Goal: Task Accomplishment & Management: Use online tool/utility

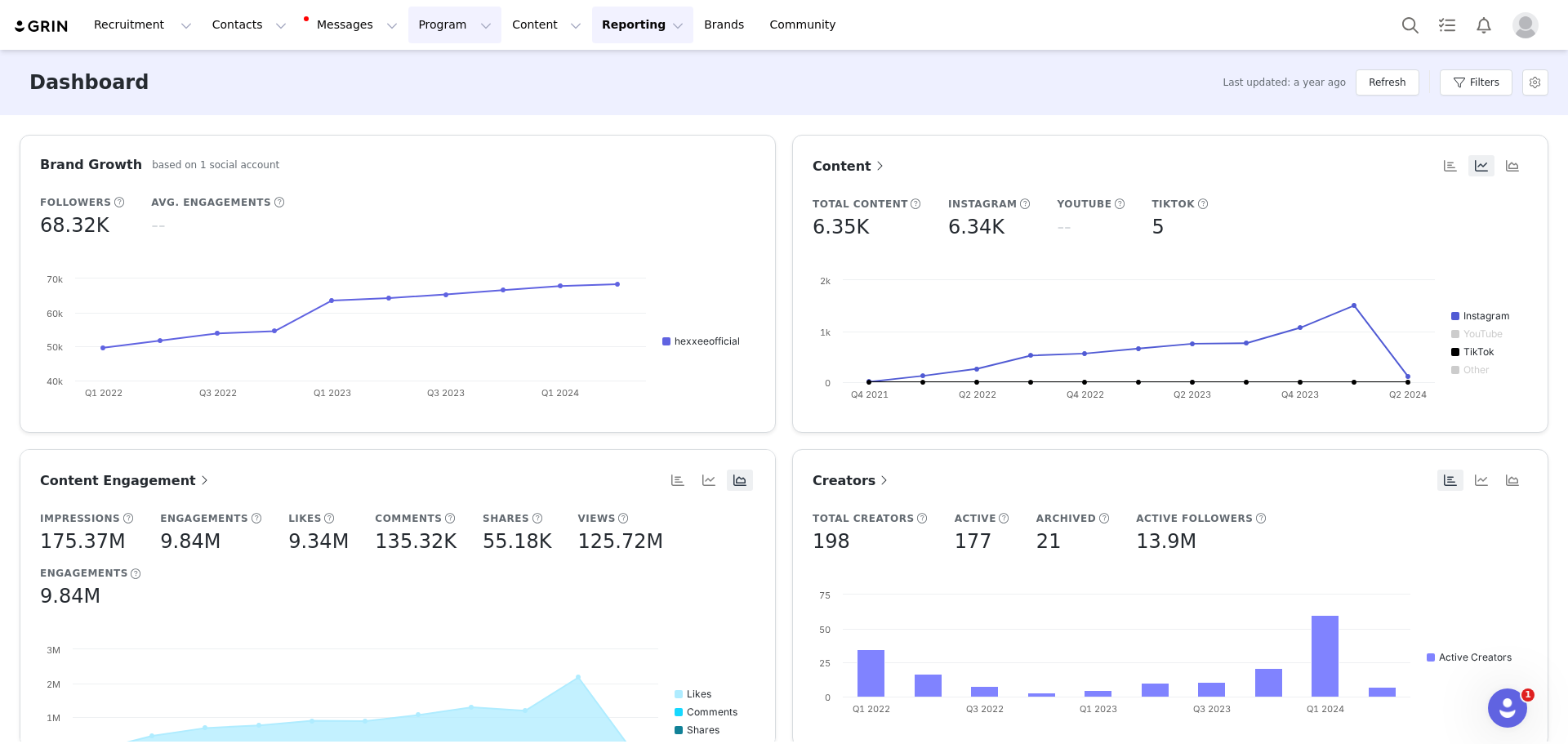
click at [409, 25] on button "Program Program" at bounding box center [455, 25] width 93 height 37
drag, startPoint x: 423, startPoint y: 109, endPoint x: 415, endPoint y: 115, distance: 10.0
click at [423, 109] on p "Campaigns" at bounding box center [413, 103] width 64 height 18
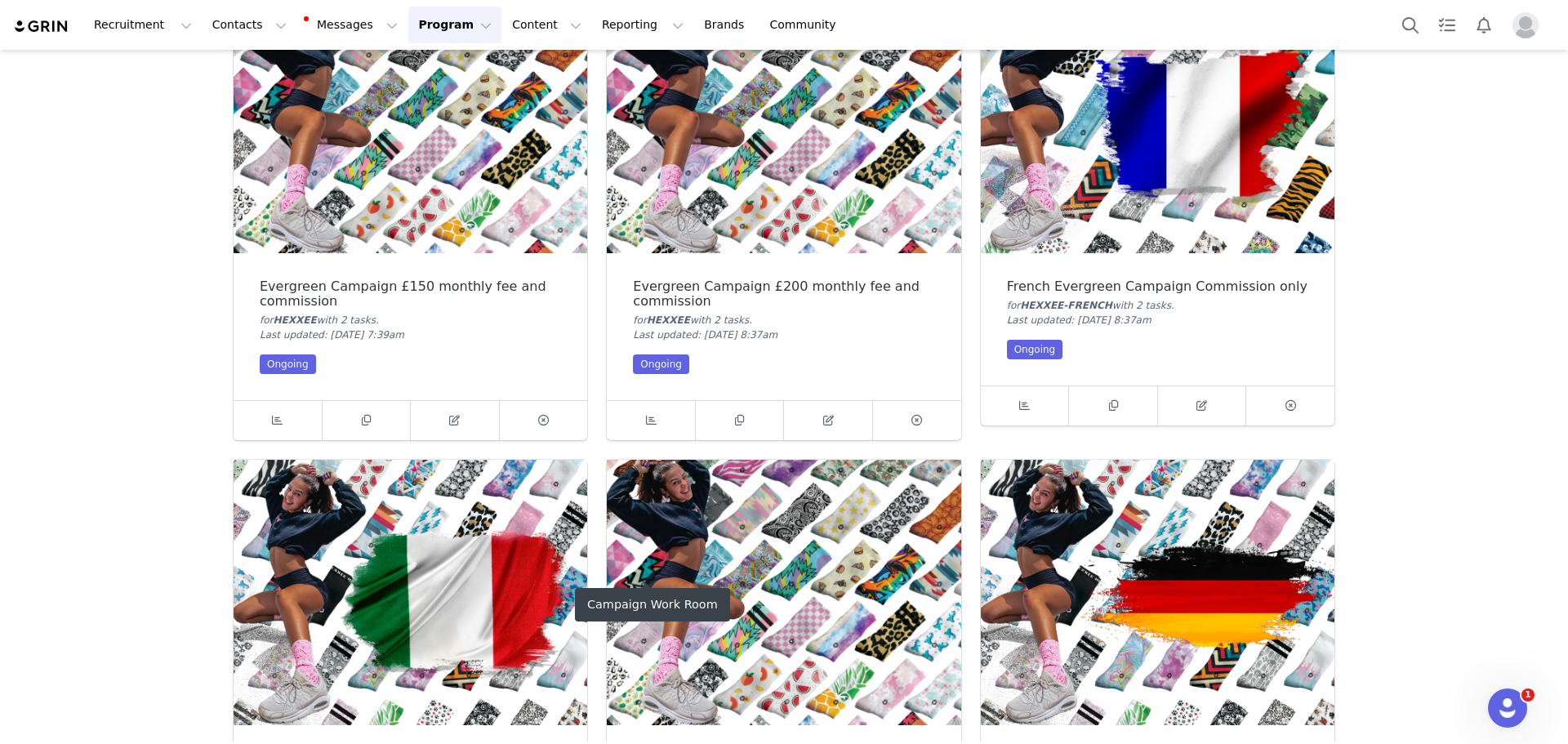
scroll to position [327, 0]
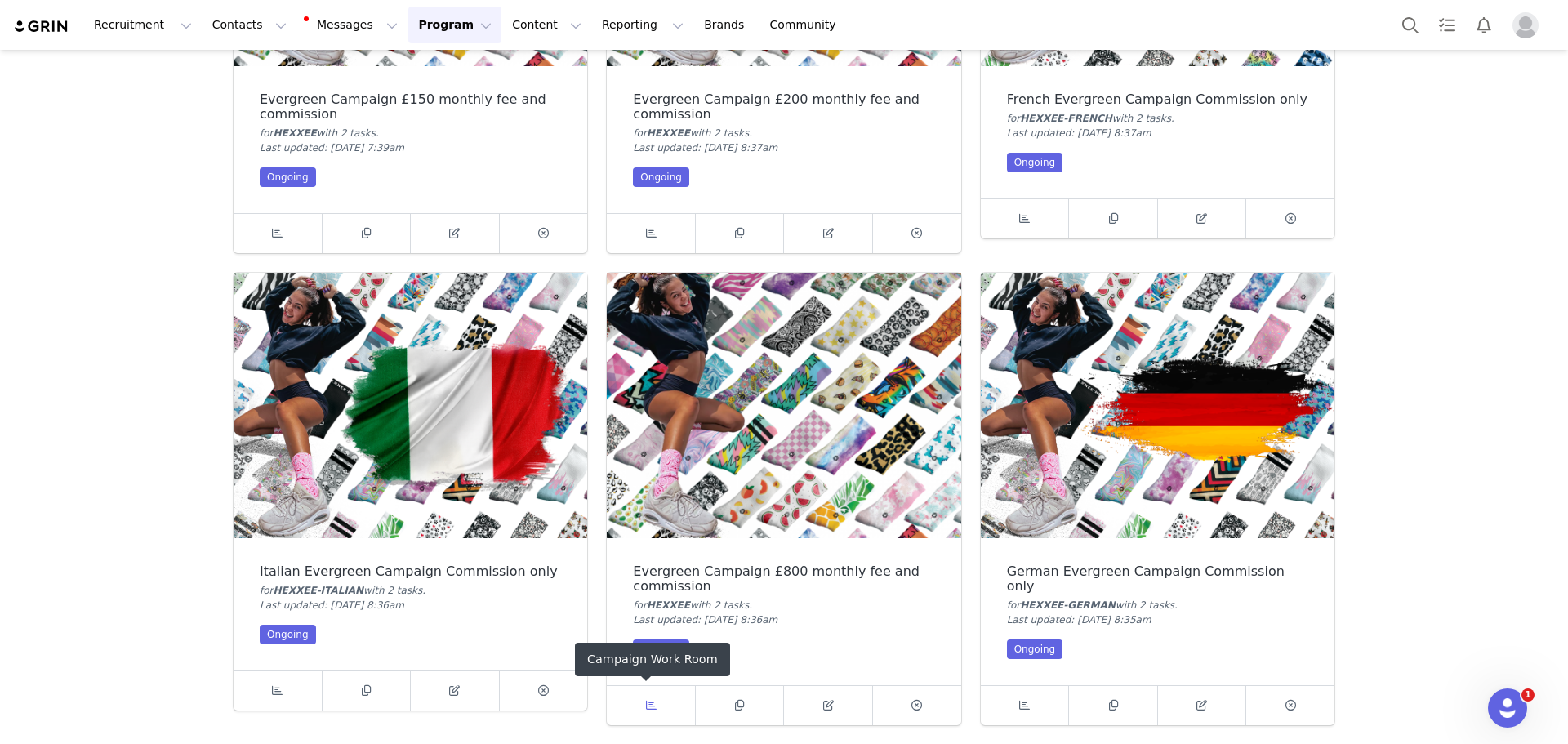
click at [641, 705] on span at bounding box center [651, 705] width 19 height 19
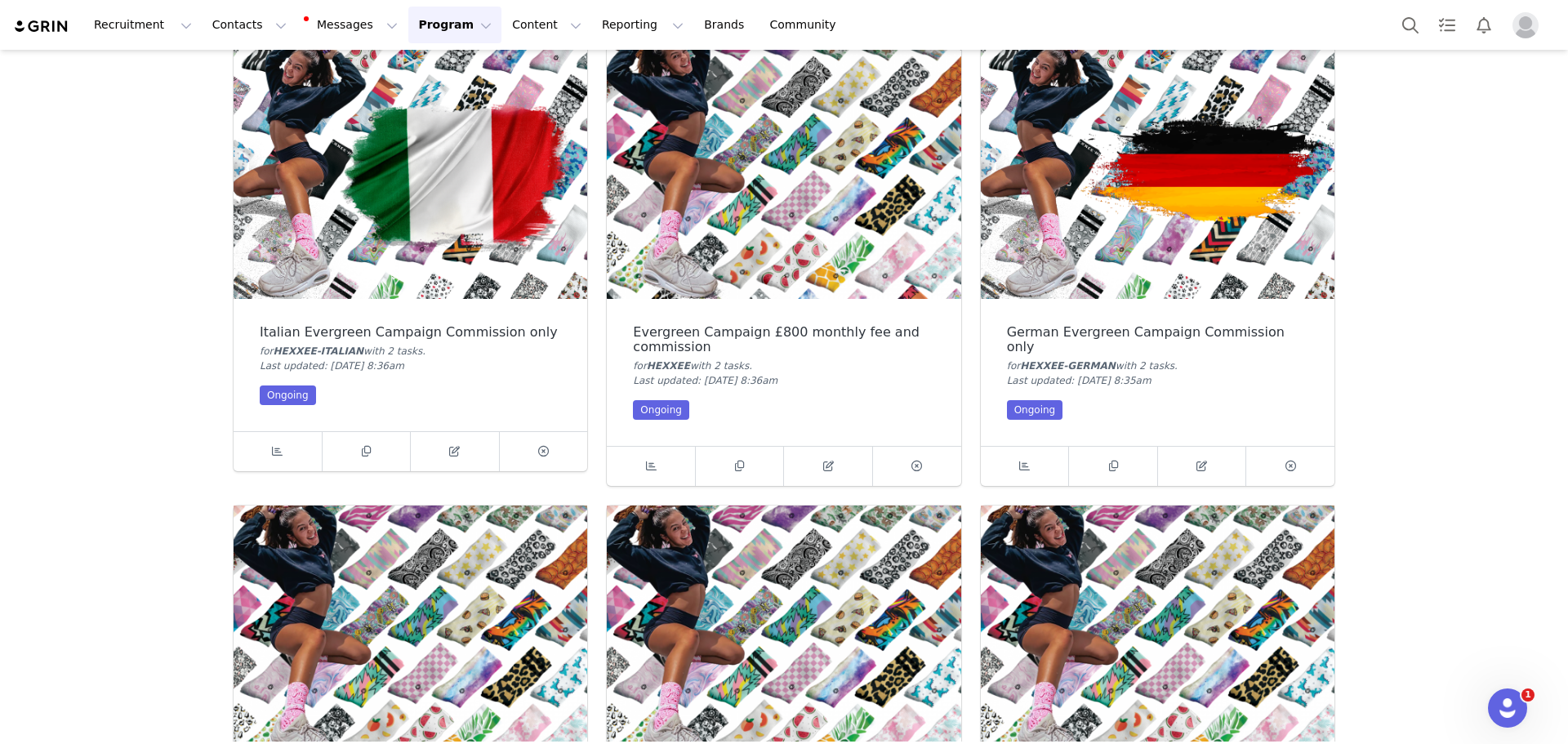
scroll to position [572, 0]
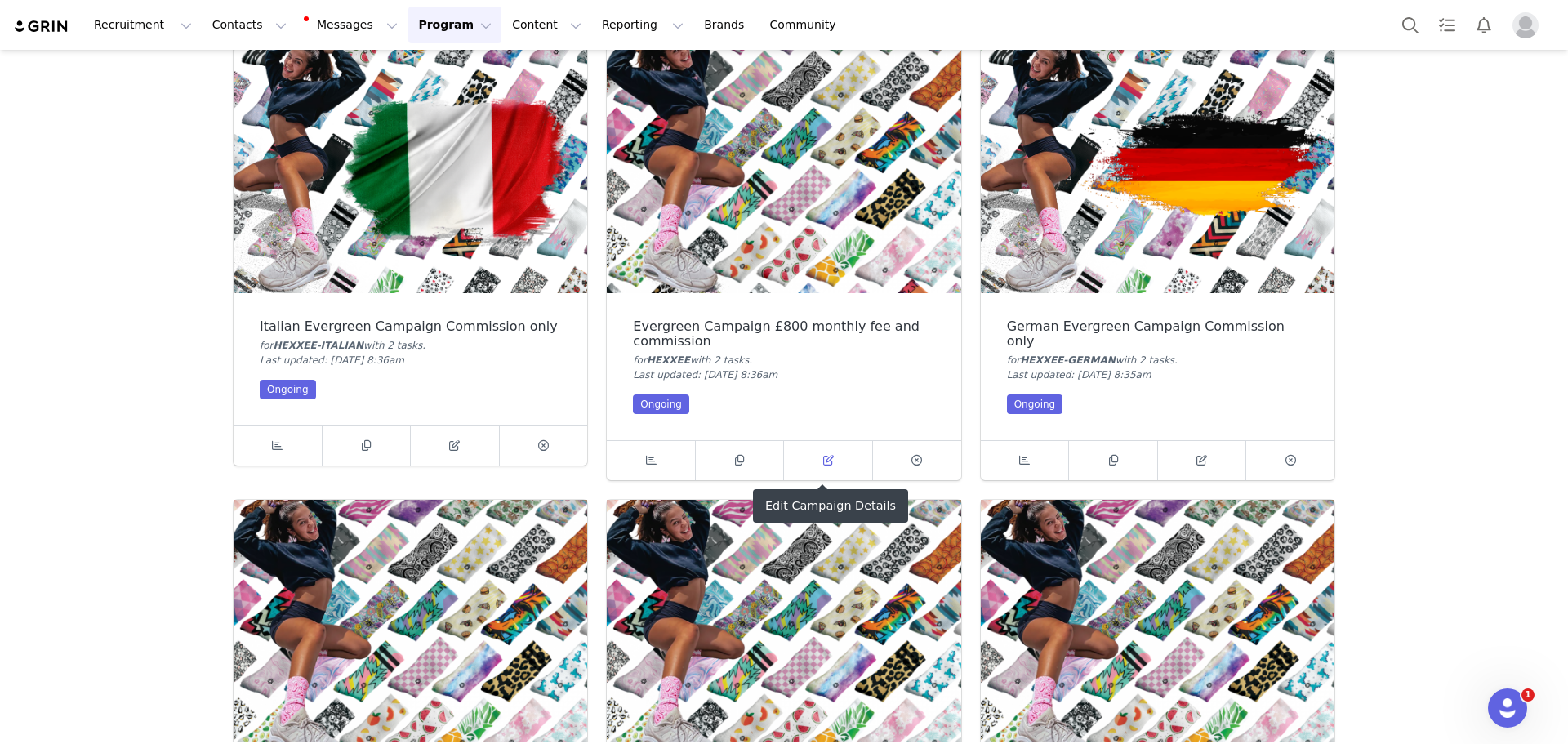
click at [826, 469] on span at bounding box center [828, 461] width 19 height 19
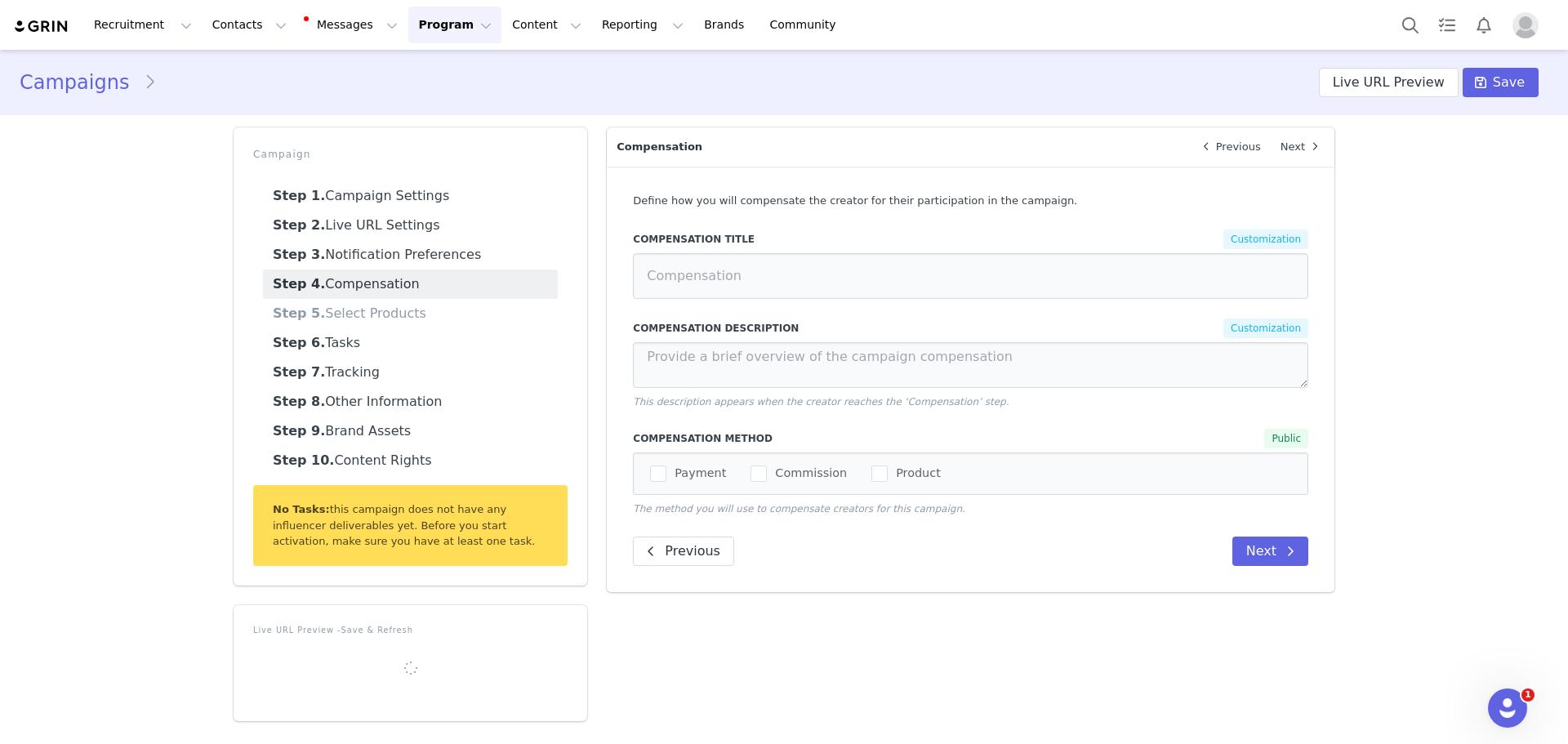
type input "£800 + Commission"
type textarea "You will receive £800 inclusive of VAT and 20% commission at the end of the mon…"
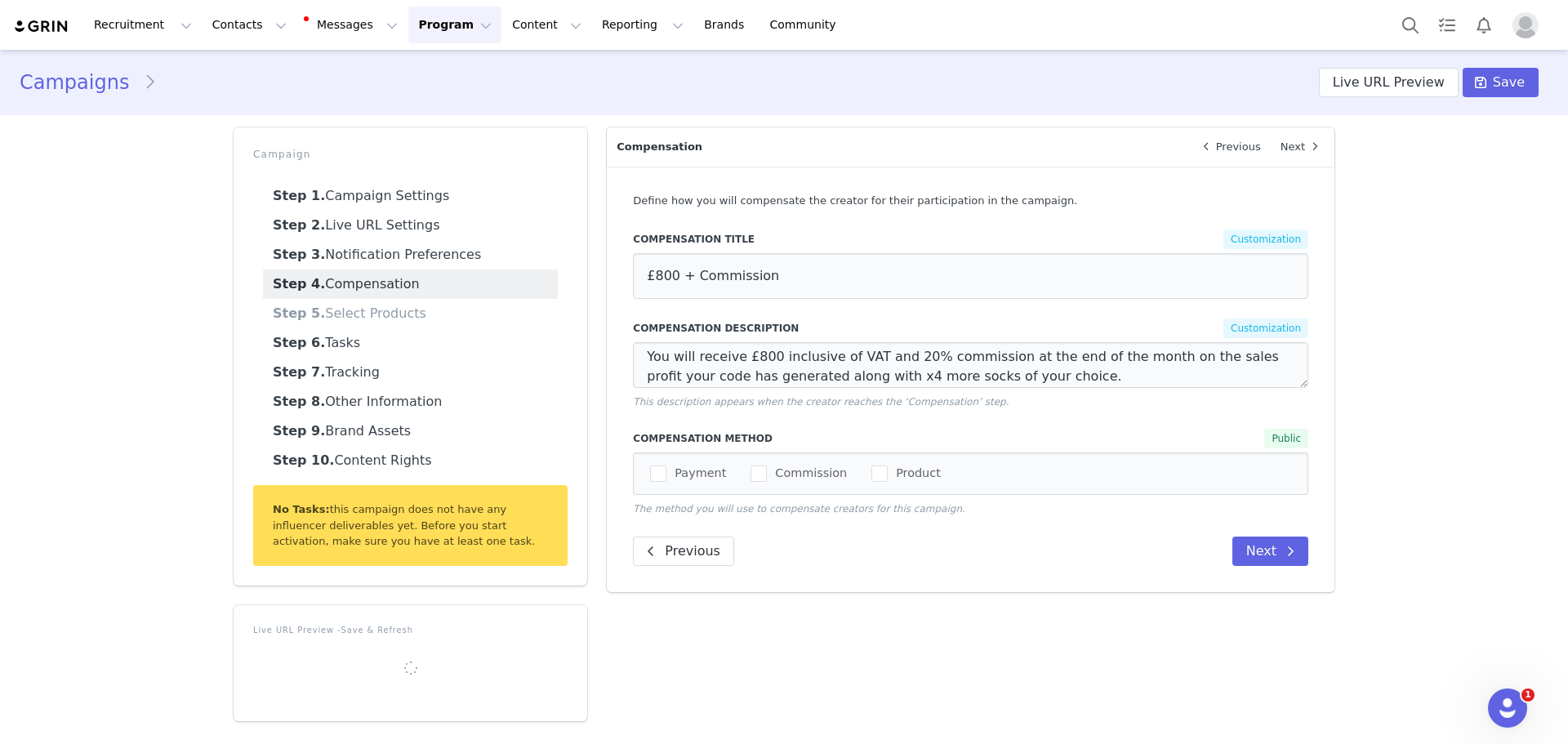
select select "8571"
select select "11312"
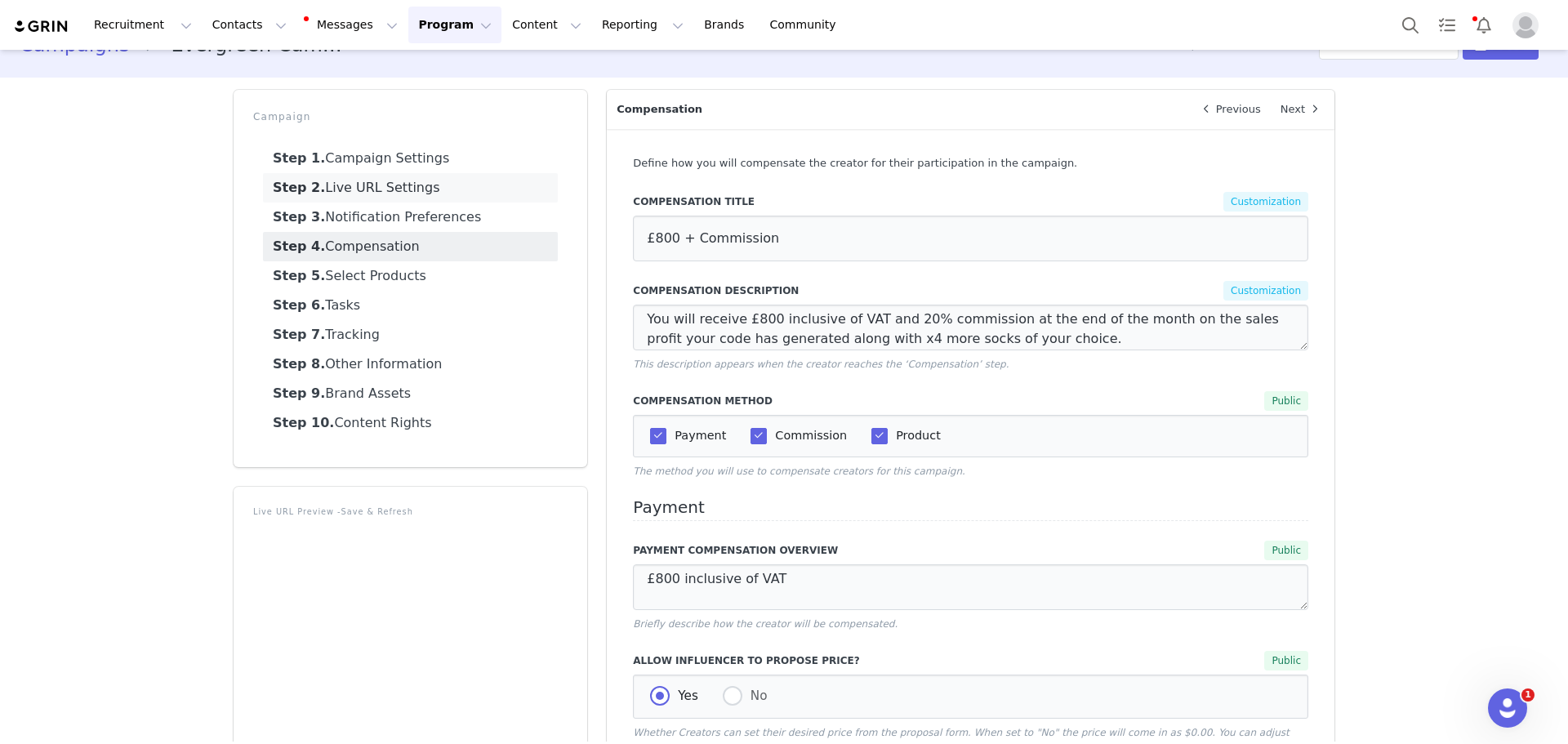
scroll to position [29, 0]
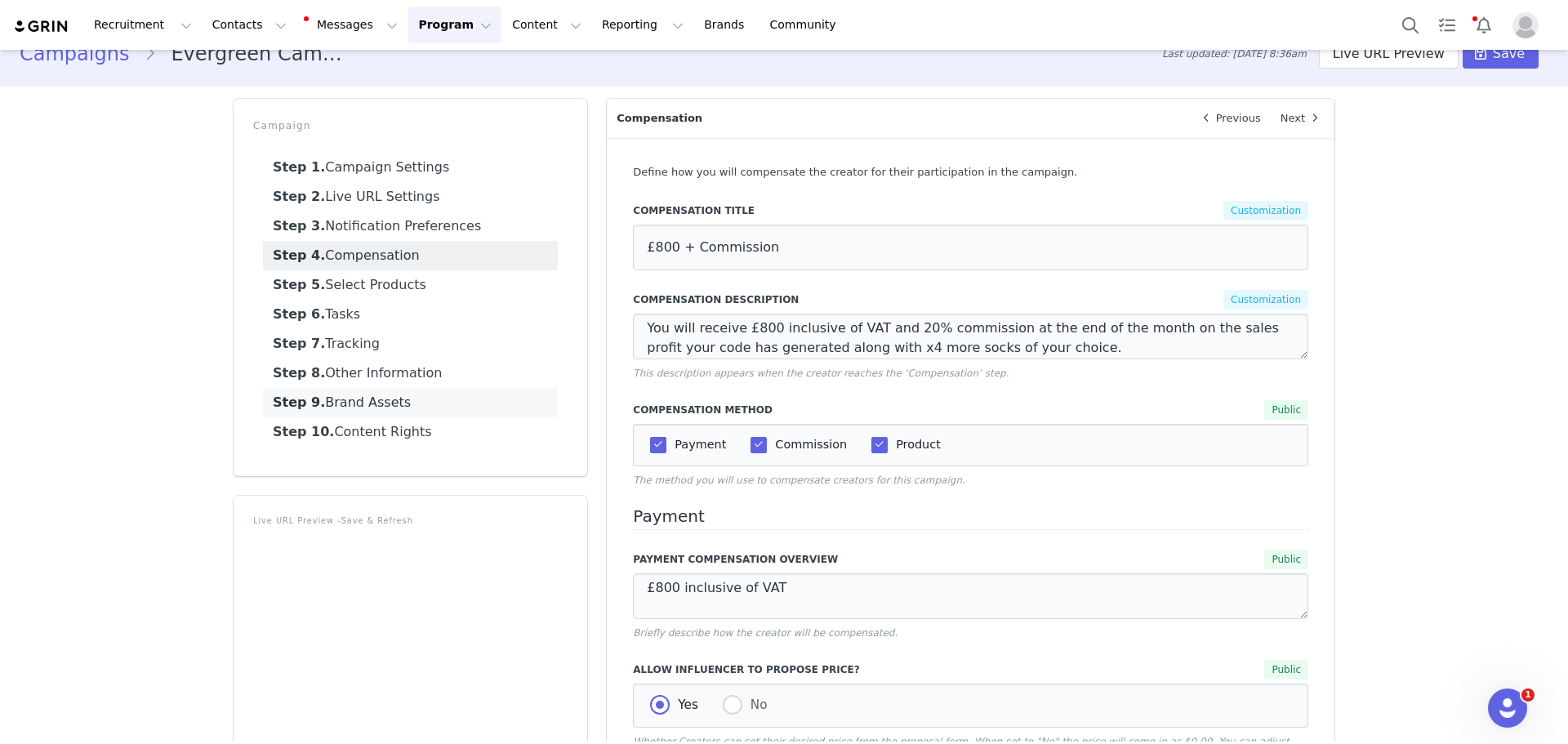
click at [367, 405] on link "Step 9. Brand Assets" at bounding box center [410, 403] width 295 height 30
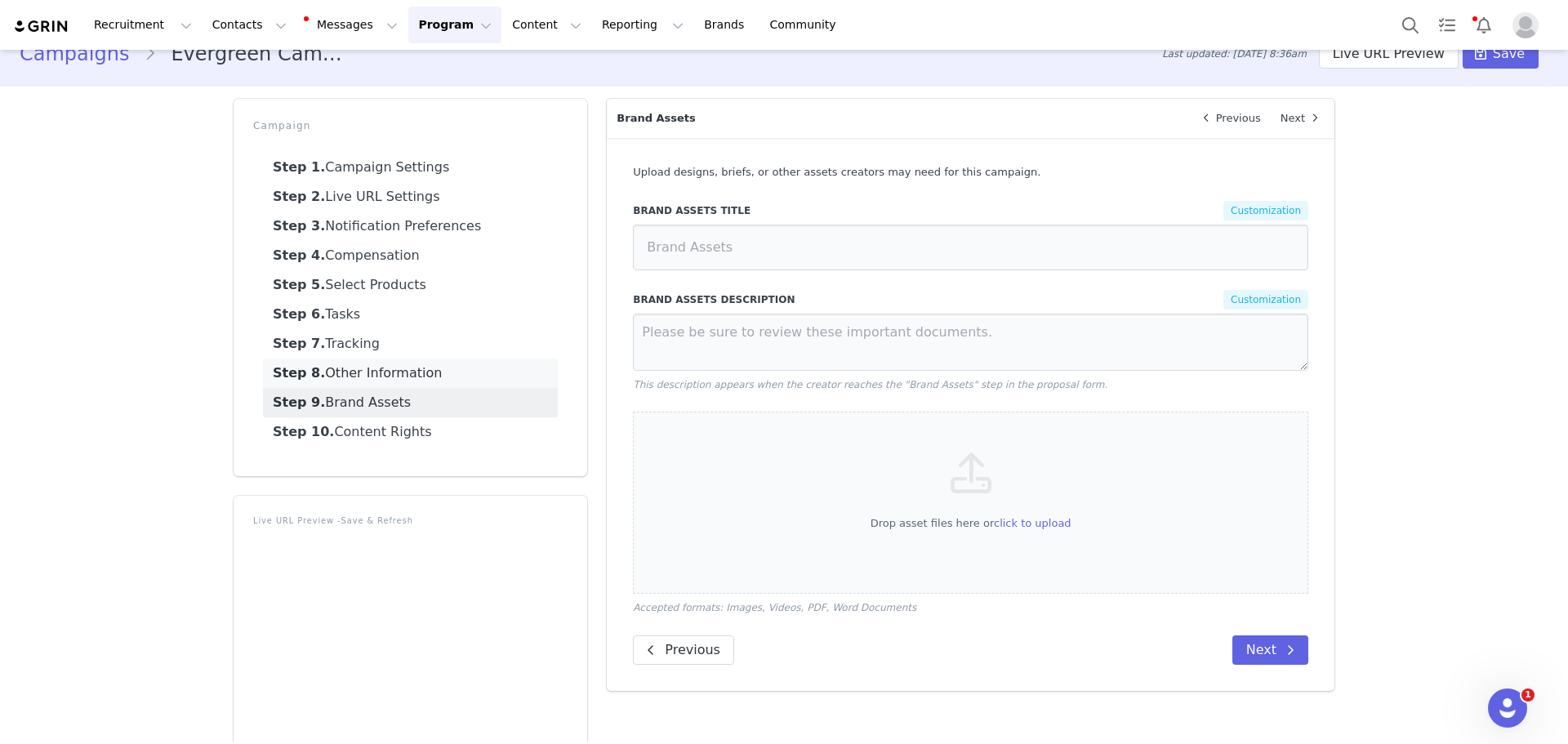
click at [333, 371] on link "Step 8. Other Information" at bounding box center [410, 374] width 295 height 30
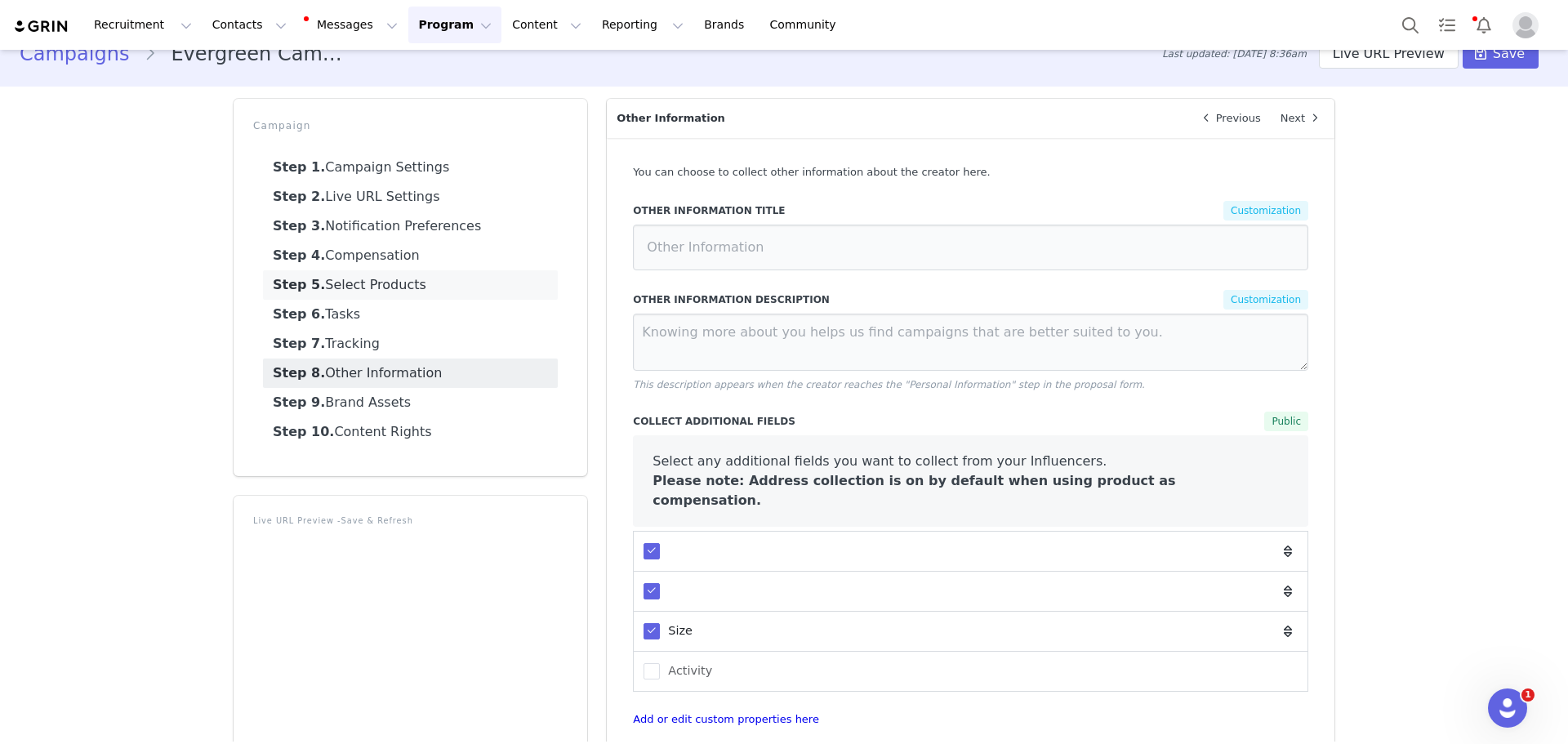
click at [399, 279] on link "Step 5. Select Products" at bounding box center [410, 285] width 295 height 30
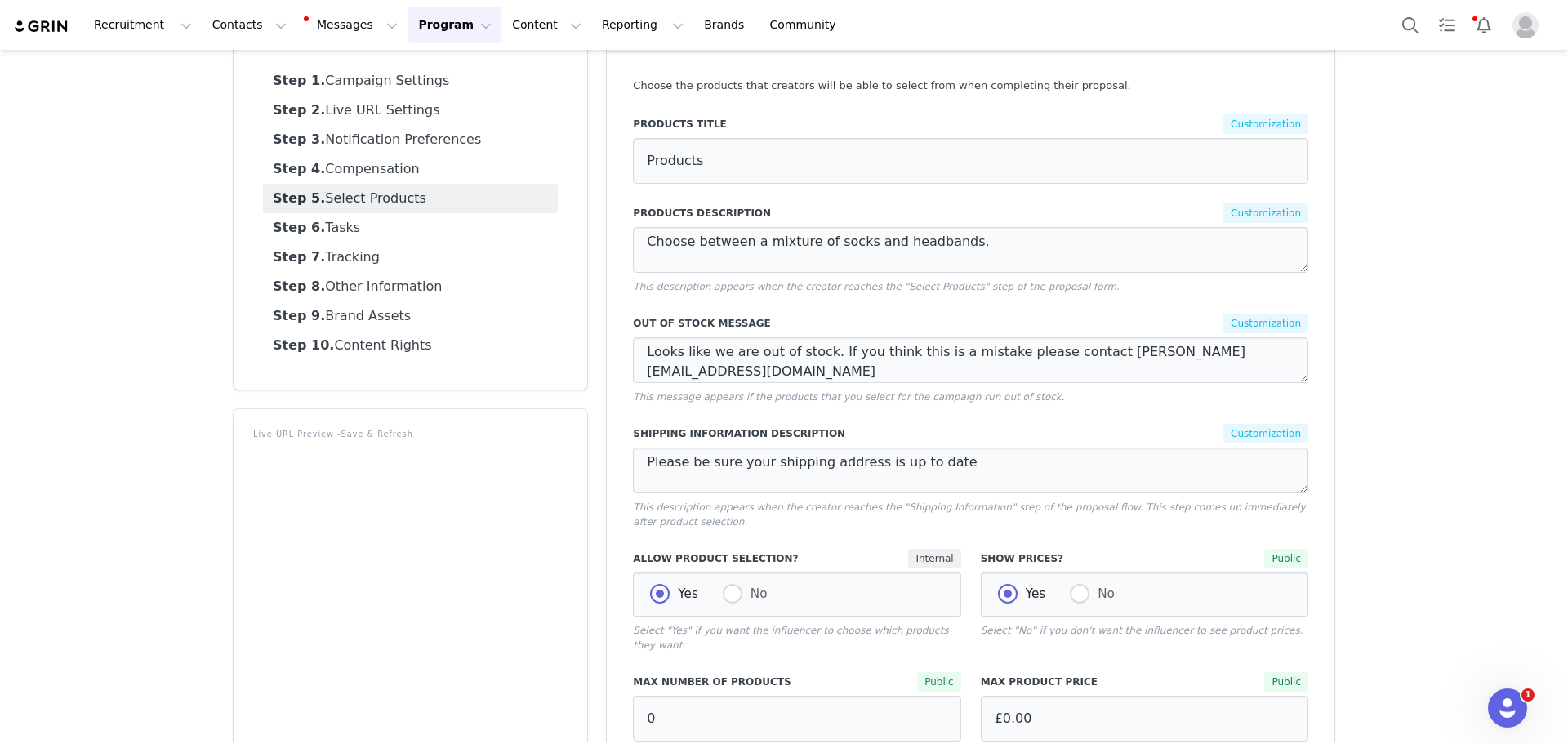
scroll to position [529, 0]
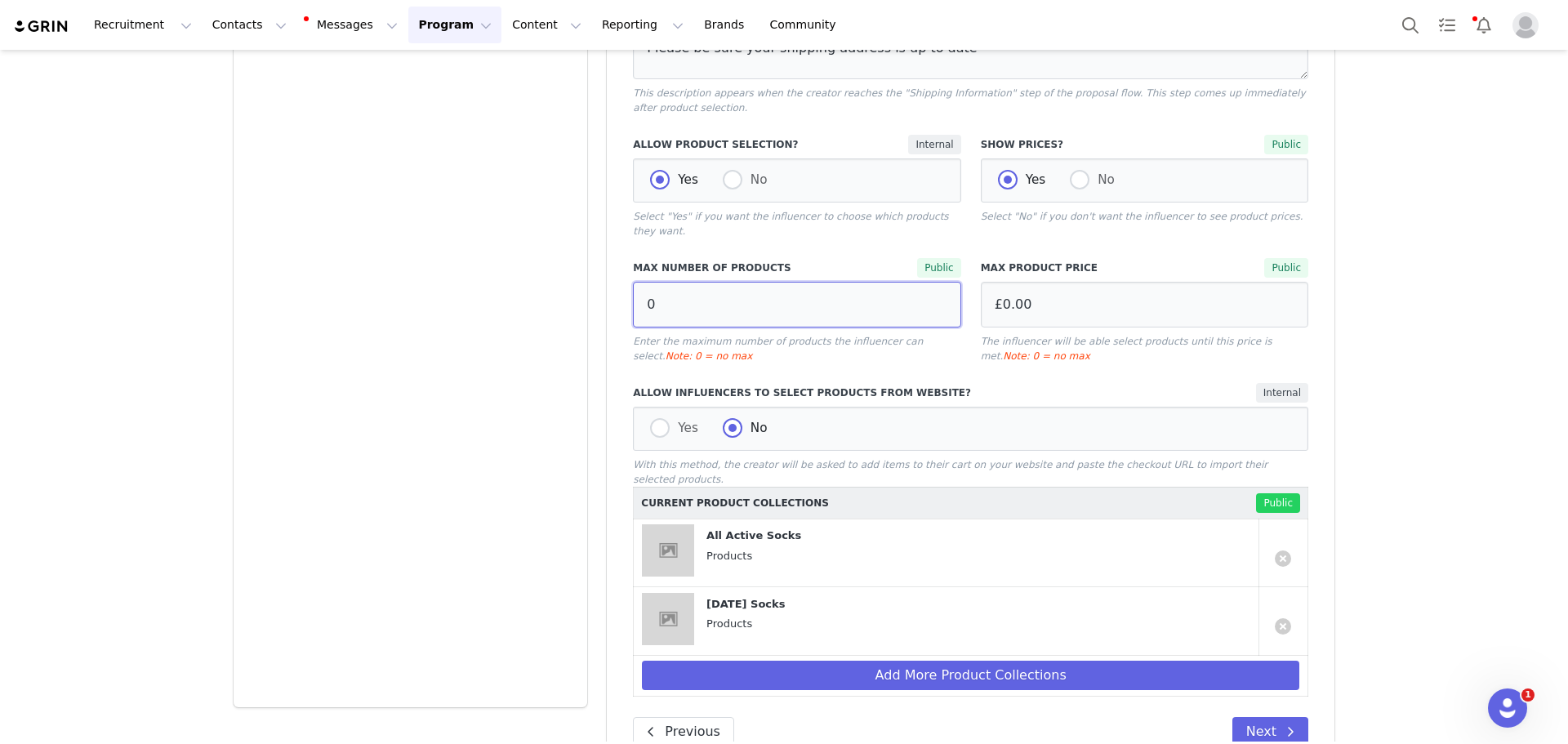
click at [705, 282] on input "0" at bounding box center [796, 304] width 327 height 46
drag, startPoint x: 695, startPoint y: 279, endPoint x: 561, endPoint y: 291, distance: 134.5
click at [282, 254] on div "Campaign Step 1. Campaign Settings Step 2. Live URL Settings Step 3. Notificati…" at bounding box center [784, 185] width 1121 height 1194
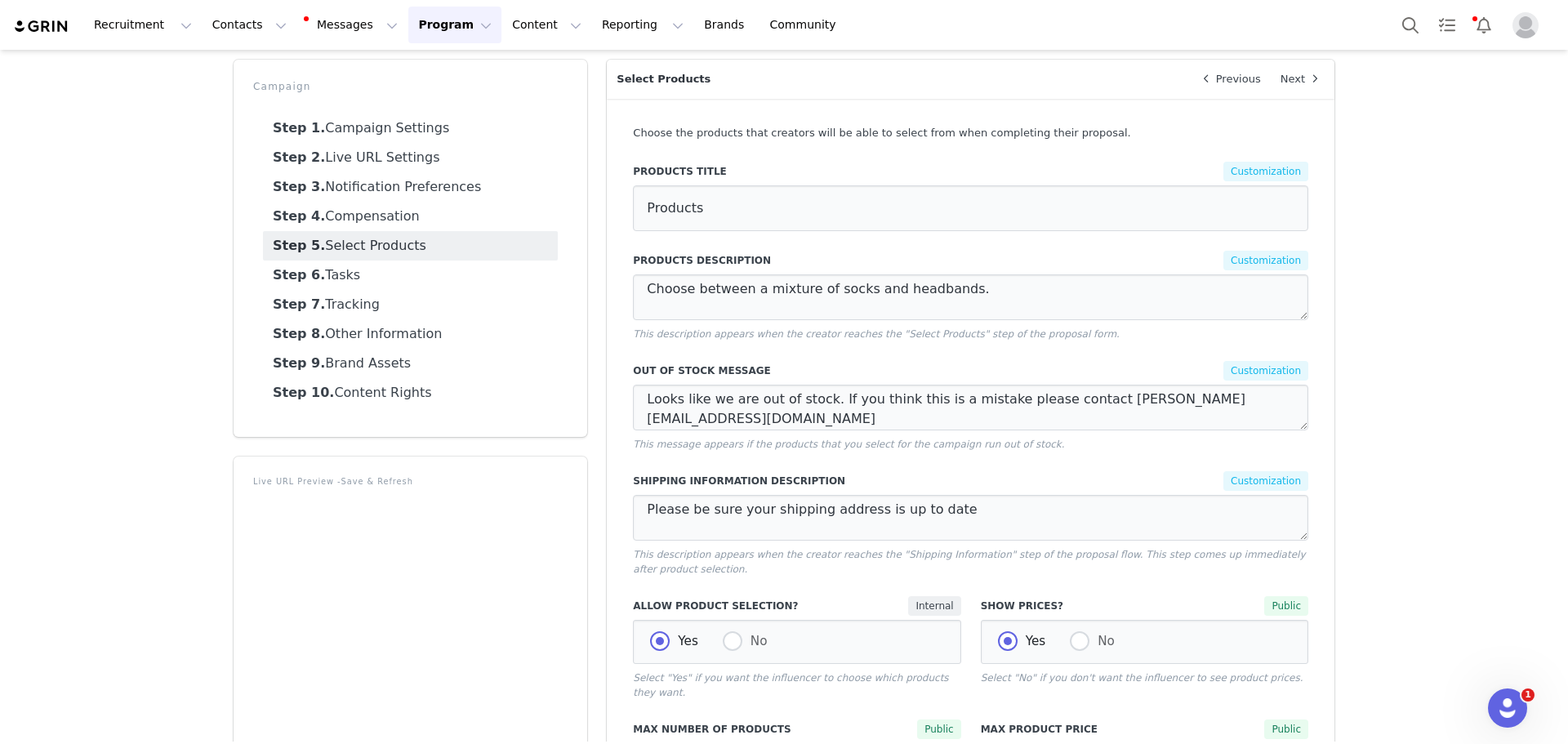
scroll to position [0, 0]
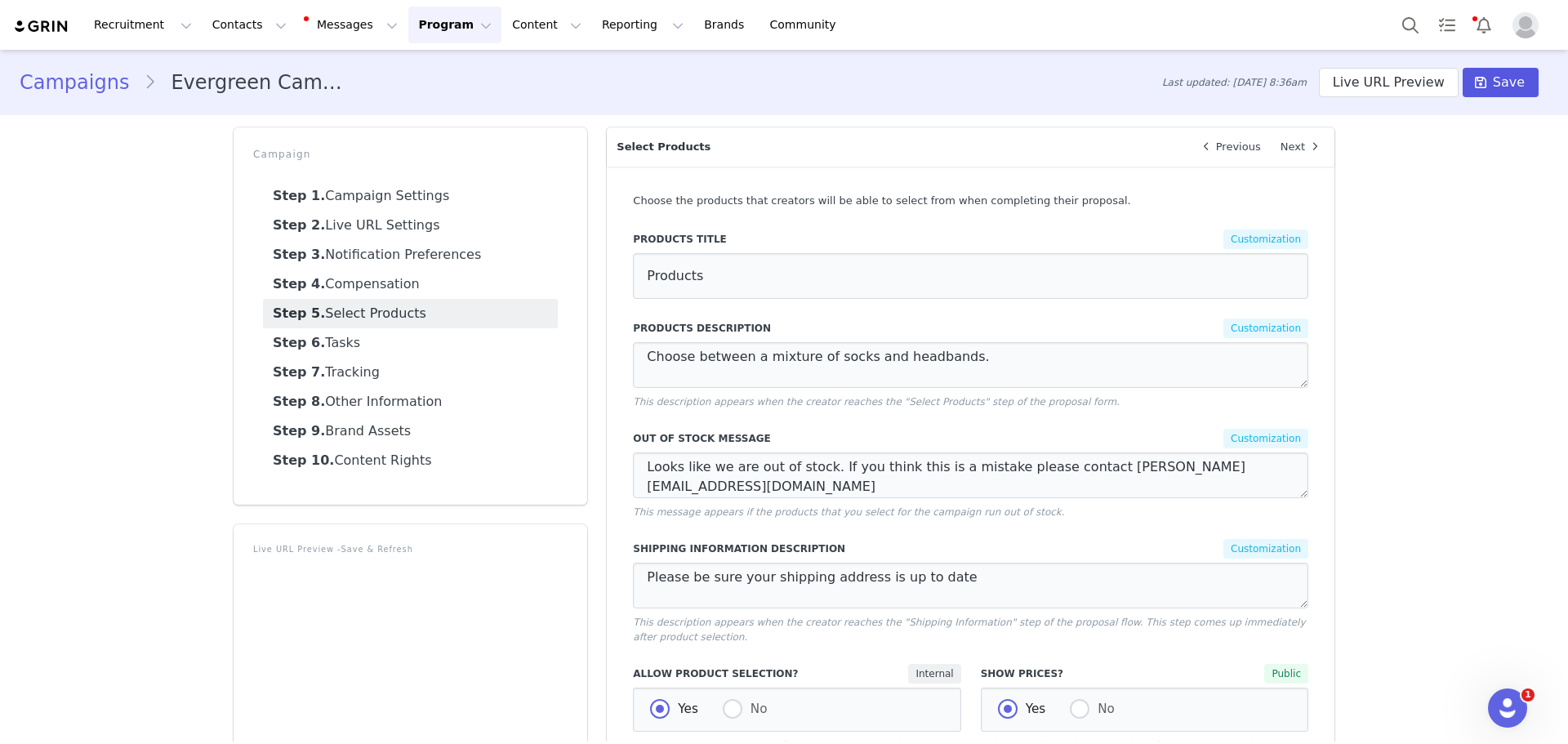
type input "4"
click at [1493, 90] on span "Save" at bounding box center [1508, 82] width 32 height 19
